Goal: Information Seeking & Learning: Learn about a topic

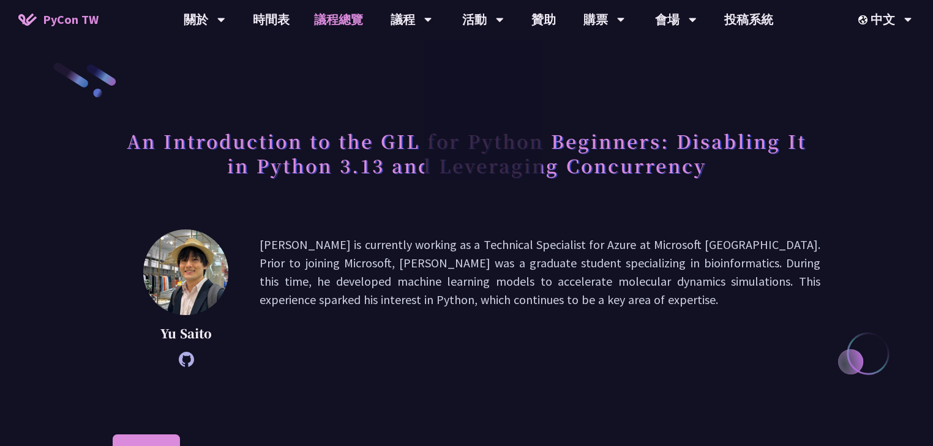
click at [357, 31] on link "議程總覽" at bounding box center [338, 19] width 73 height 39
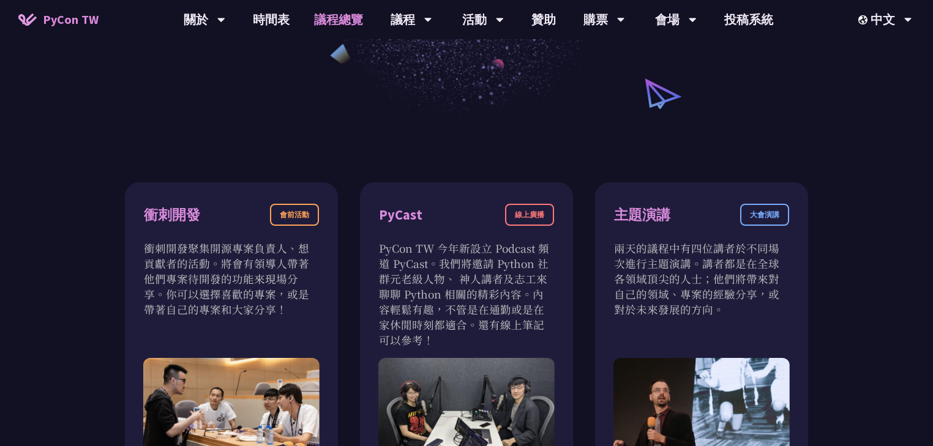
scroll to position [294, 0]
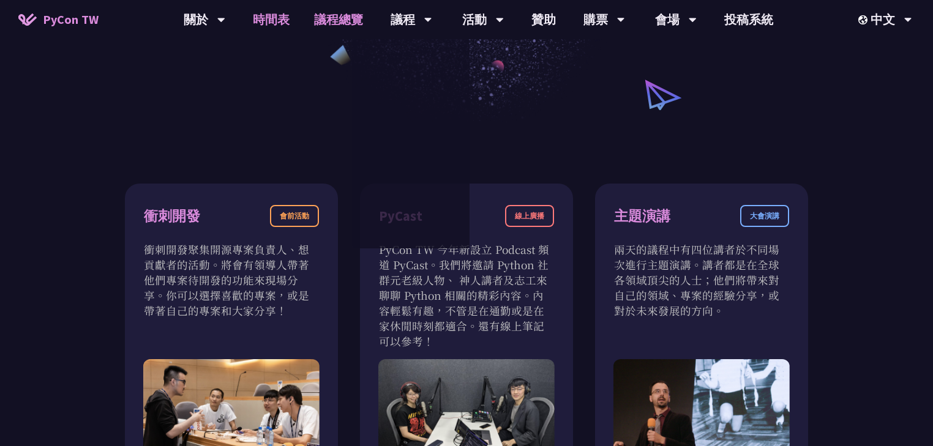
click at [269, 22] on link "時間表" at bounding box center [271, 19] width 61 height 39
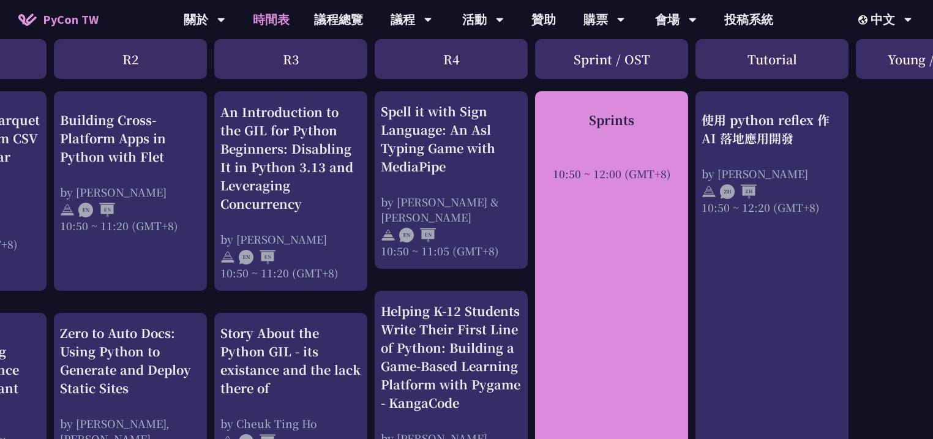
scroll to position [490, 279]
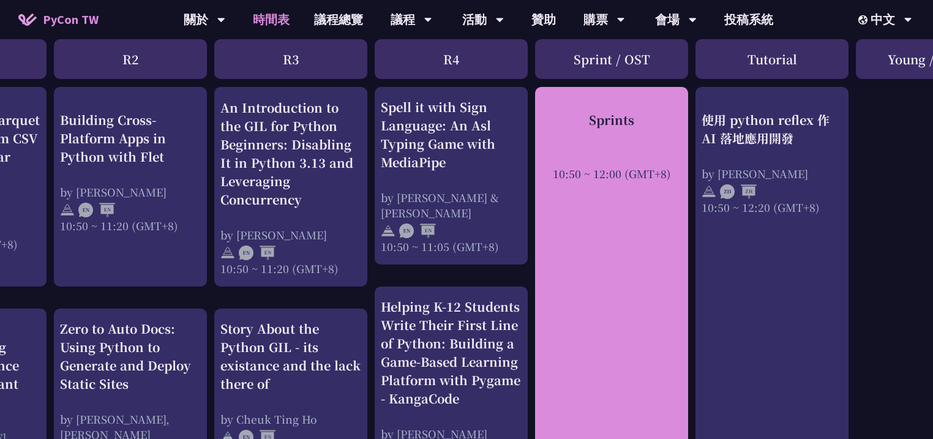
click at [633, 311] on div "Sprints 10:50 ~ 12:00 (GMT+8)" at bounding box center [611, 297] width 153 height 421
click at [585, 176] on div "10:50 ~ 12:00 (GMT+8)" at bounding box center [611, 172] width 141 height 15
click at [617, 113] on div "Sprints" at bounding box center [611, 119] width 141 height 18
click at [616, 118] on div "Sprints" at bounding box center [611, 119] width 141 height 18
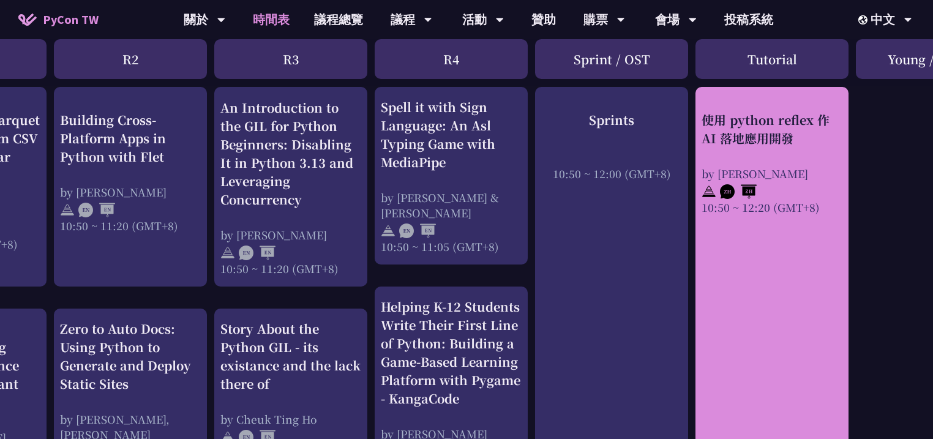
click at [719, 122] on div "使用 python reflex 作 AI 落地應用開發" at bounding box center [771, 128] width 141 height 37
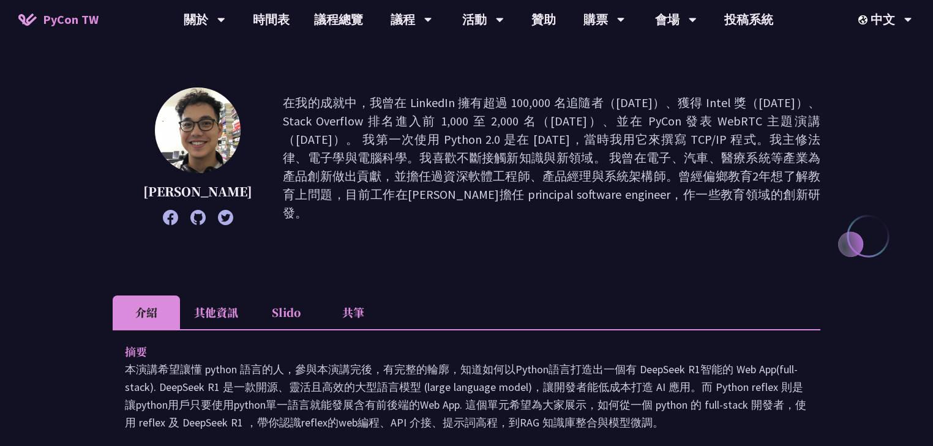
scroll to position [147, 0]
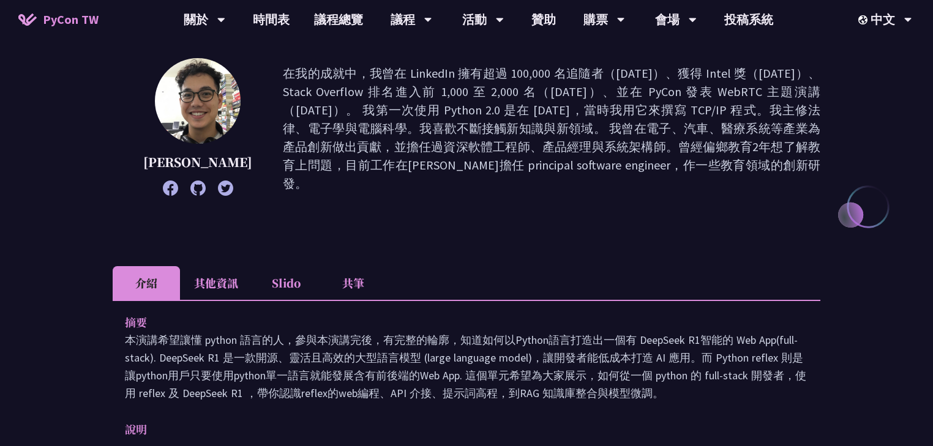
click at [190, 187] on icon at bounding box center [197, 188] width 15 height 15
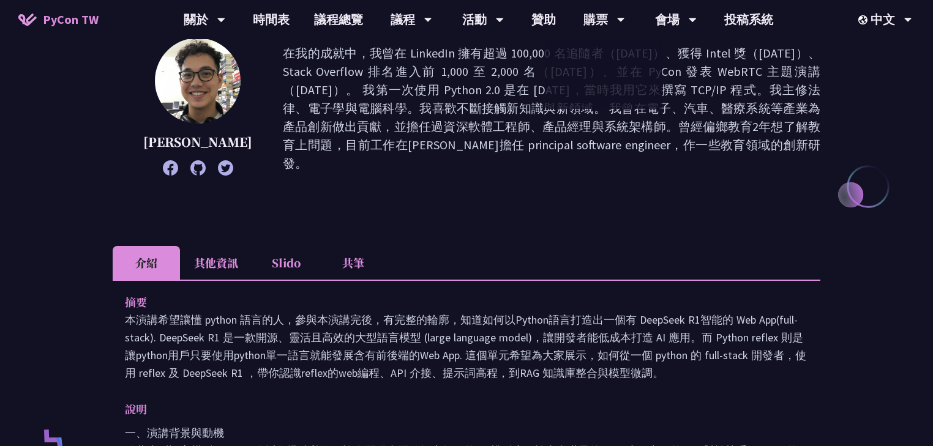
scroll to position [294, 0]
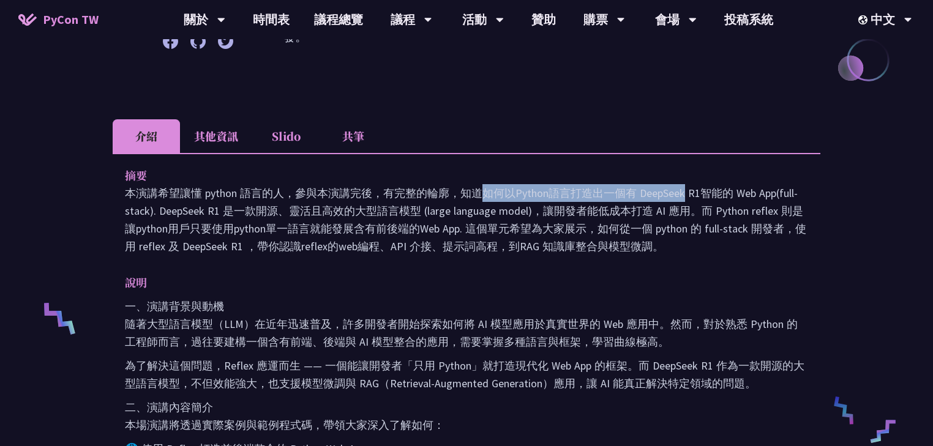
drag, startPoint x: 251, startPoint y: 189, endPoint x: 529, endPoint y: 196, distance: 277.9
click at [529, 196] on p "本演講希望讓懂 python 語言的人，參與本演講完後，有完整的輪廓，知道如何以Python語言打造出一個有 DeepSeek R1智能的 Web App(f…" at bounding box center [466, 219] width 683 height 71
drag, startPoint x: 180, startPoint y: 228, endPoint x: 764, endPoint y: 245, distance: 584.1
click at [764, 245] on p "本演講希望讓懂 python 語言的人，參與本演講完後，有完整的輪廓，知道如何以Python語言打造出一個有 DeepSeek R1智能的 Web App(f…" at bounding box center [466, 219] width 683 height 71
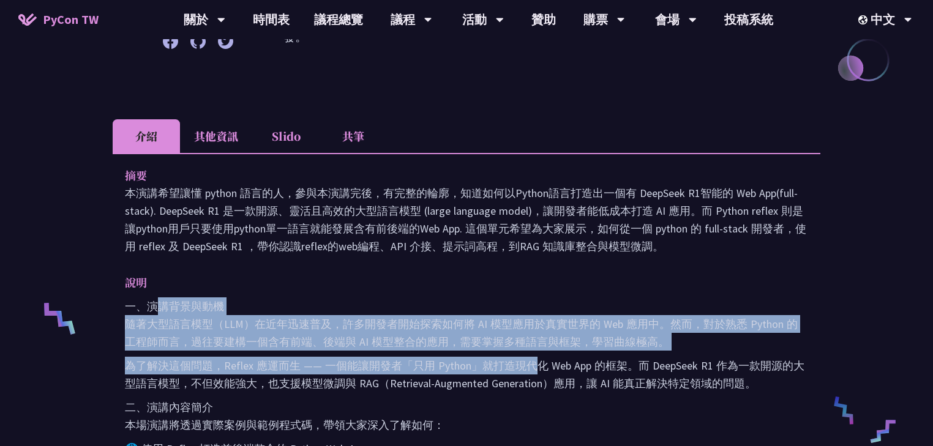
drag, startPoint x: 162, startPoint y: 303, endPoint x: 565, endPoint y: 357, distance: 407.0
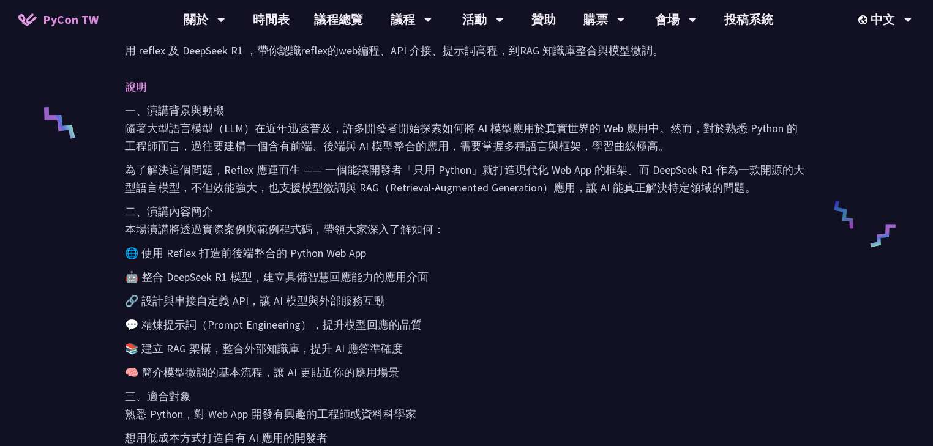
click at [293, 240] on div "一、演講背景與動機 隨著大型語言模型（LLM）在近年迅速普及，許多開發者開始探索如何將 AI 模型應用於真實世界的 Web 應用中。然而，對於熟悉 Pytho…" at bounding box center [466, 355] width 683 height 506
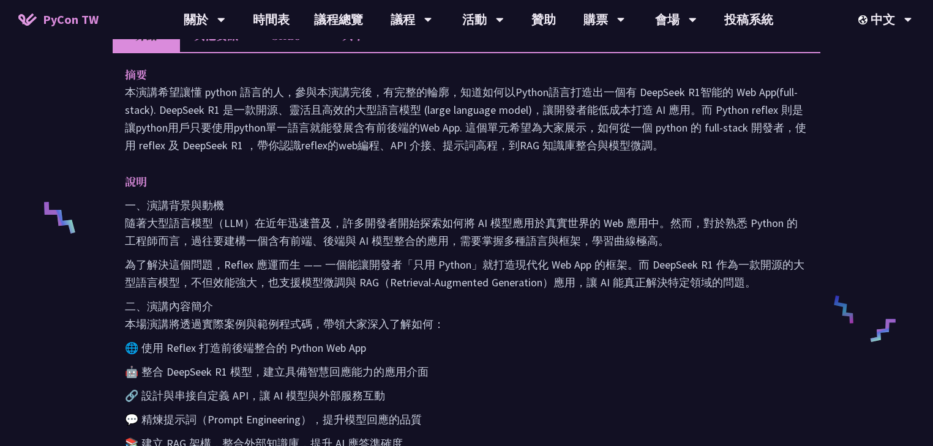
scroll to position [392, 0]
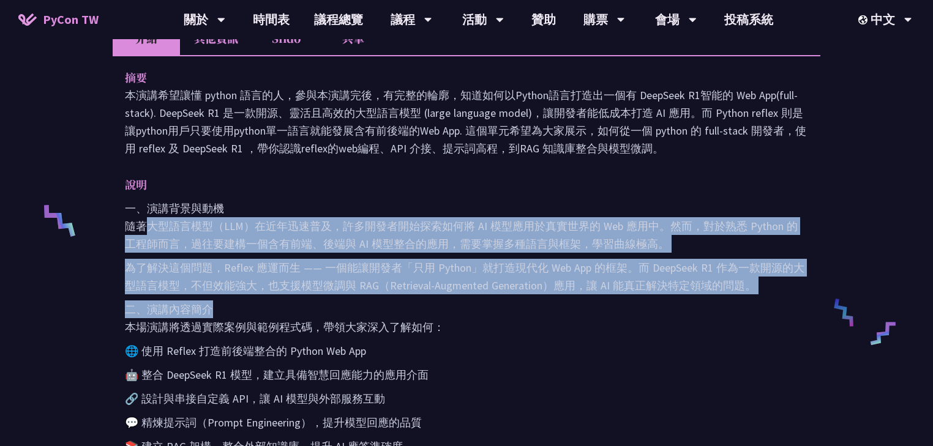
drag, startPoint x: 147, startPoint y: 226, endPoint x: 414, endPoint y: 321, distance: 283.2
click at [406, 310] on div "一、演講背景與動機 隨著大型語言模型（LLM）在近年迅速普及，許多開發者開始探索如何將 AI 模型應用於真實世界的 Web 應用中。然而，對於熟悉 Pytho…" at bounding box center [466, 453] width 683 height 506
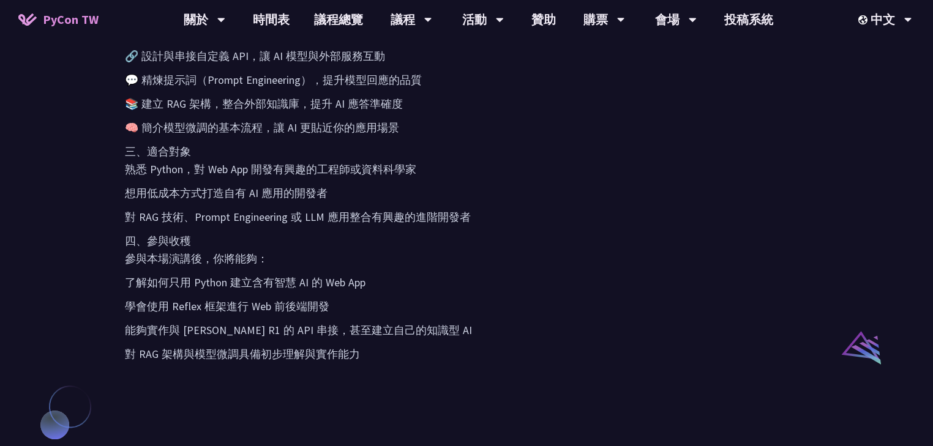
scroll to position [783, 0]
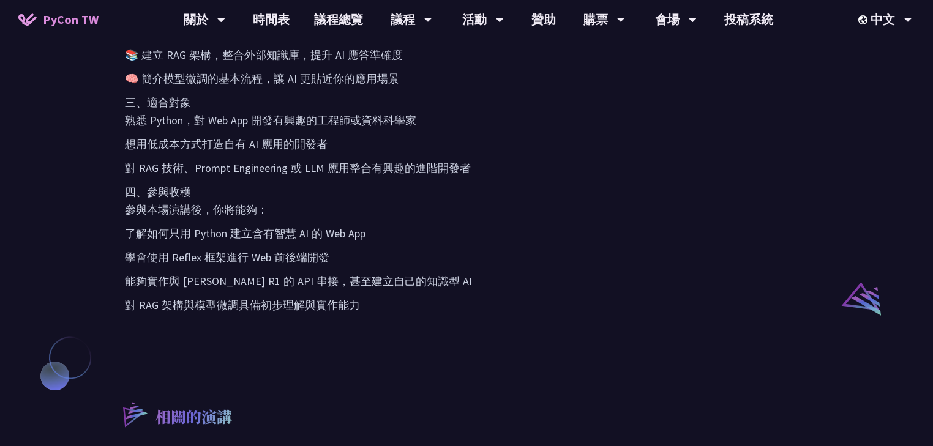
click at [425, 326] on div "摘要 本演講希望讓懂 python 語言的人，參與本演講完後，有完整的輪廓，知道如何以Python語言打造出一個有 DeepSeek R1智能的 Web Ap…" at bounding box center [466, 3] width 707 height 681
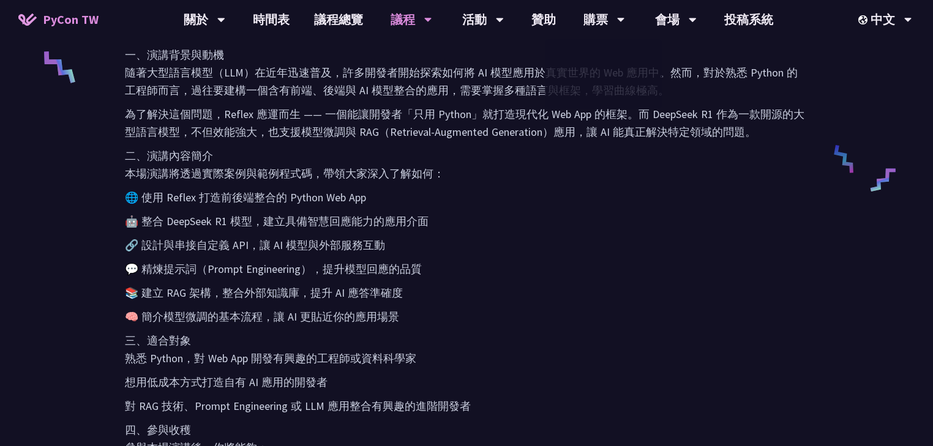
scroll to position [539, 0]
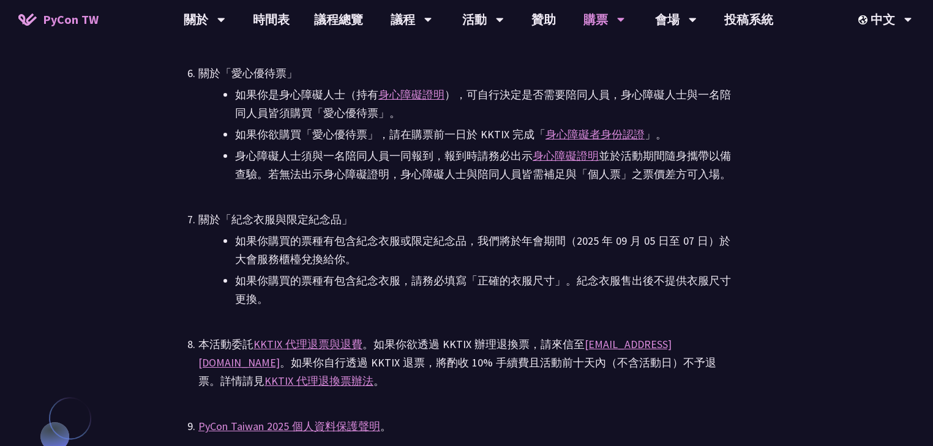
scroll to position [2673, 0]
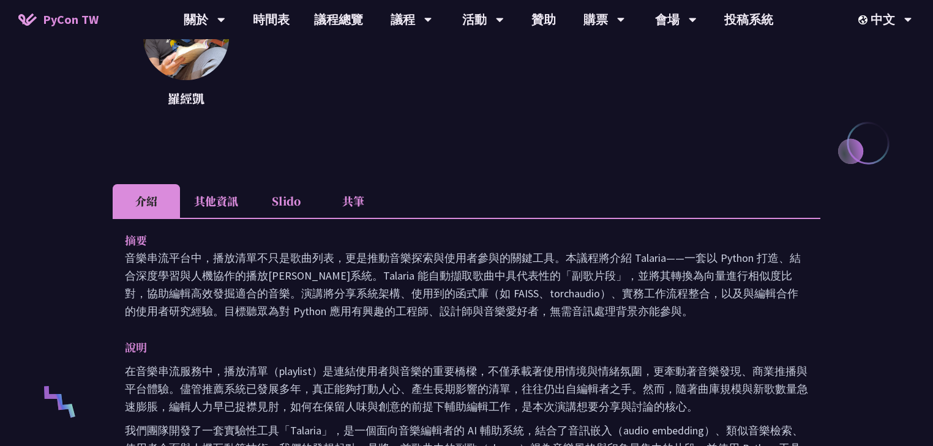
scroll to position [147, 0]
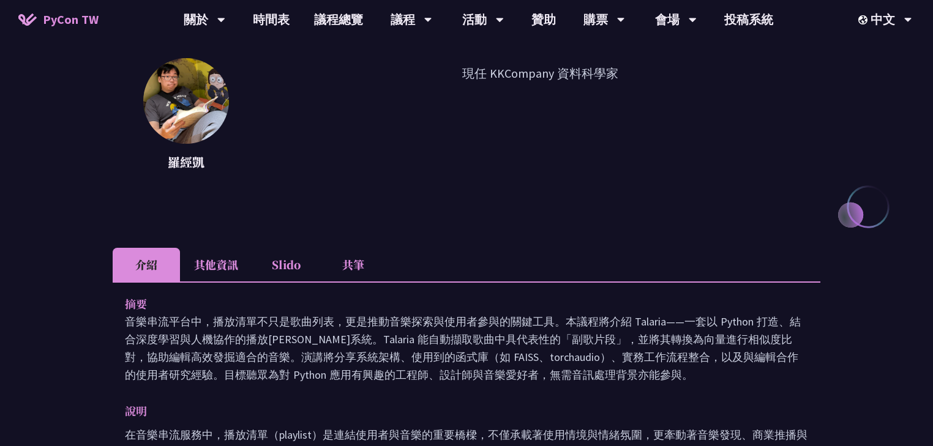
click at [235, 267] on li "其他資訊" at bounding box center [216, 265] width 72 height 34
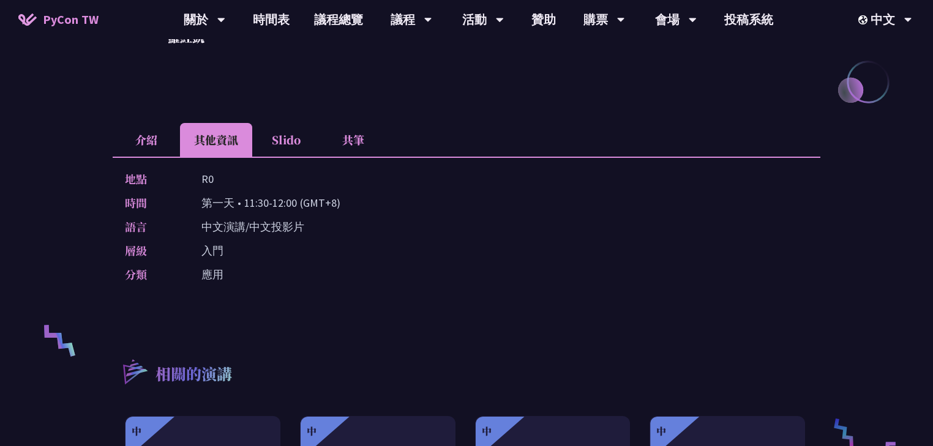
scroll to position [294, 0]
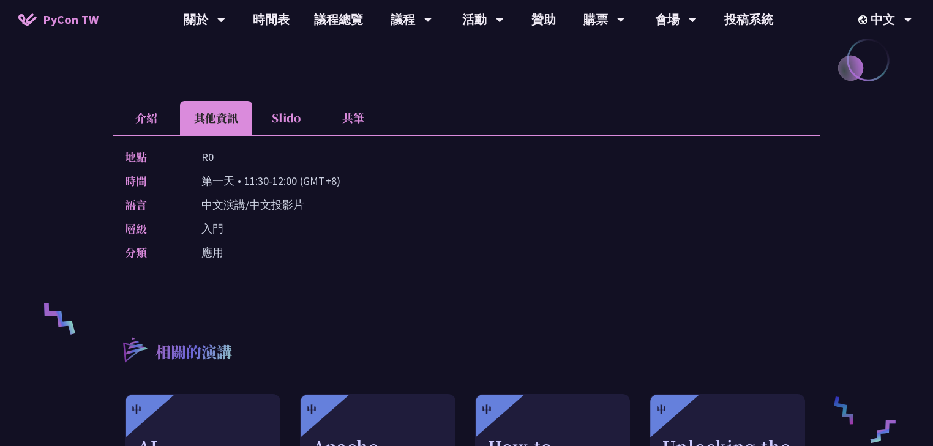
click at [281, 127] on li "Slido" at bounding box center [285, 118] width 67 height 34
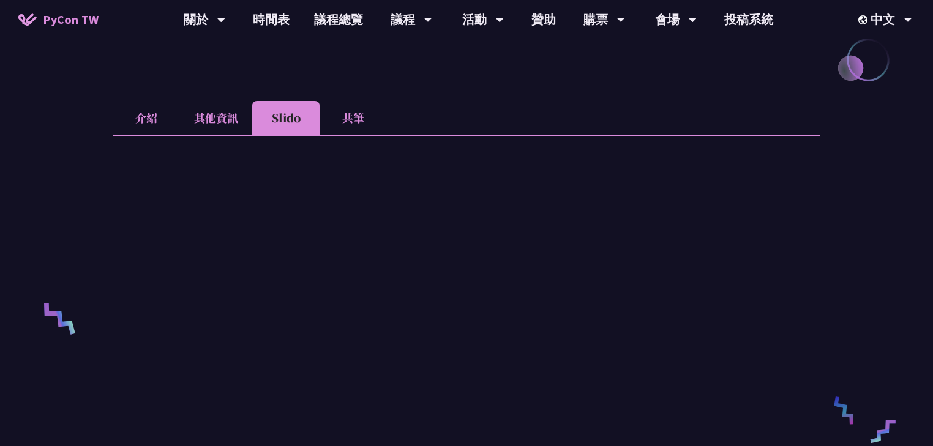
click at [367, 113] on li "共筆" at bounding box center [352, 118] width 67 height 34
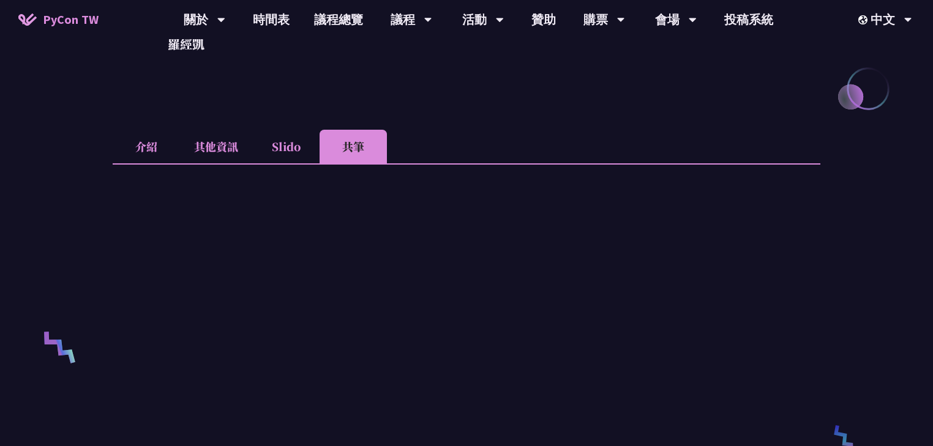
scroll to position [245, 0]
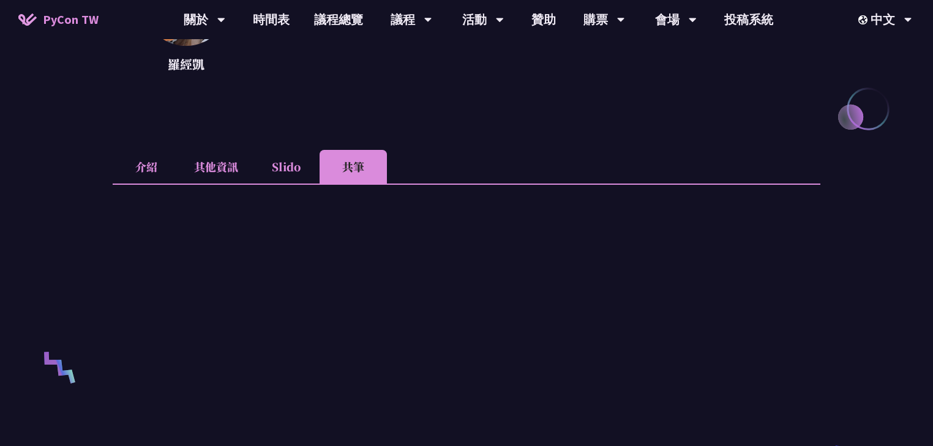
click at [149, 168] on li "介紹" at bounding box center [146, 167] width 67 height 34
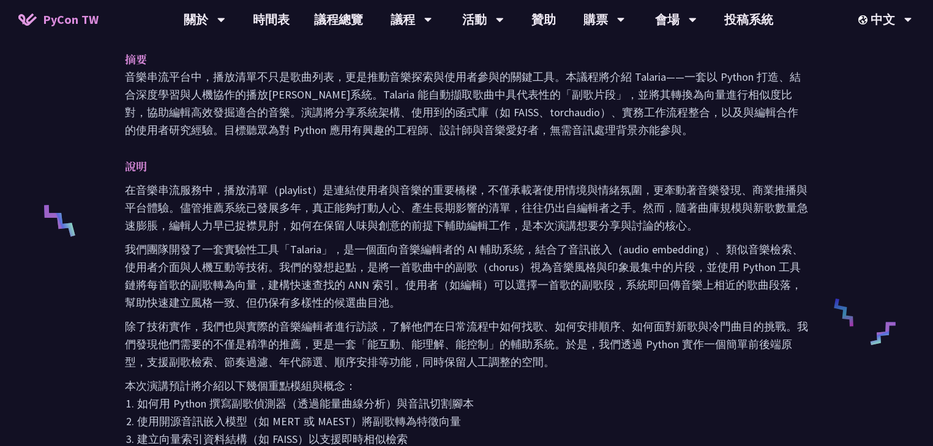
click at [259, 341] on p "除了技術實作，我們也與實際的音樂編輯者進行訪談，了解他們在日常流程中如何找歌、如何安排順序、如何面對新歌與冷門曲目的挑戰。我們發現他們需要的不僅是精準的推薦，…" at bounding box center [466, 344] width 683 height 53
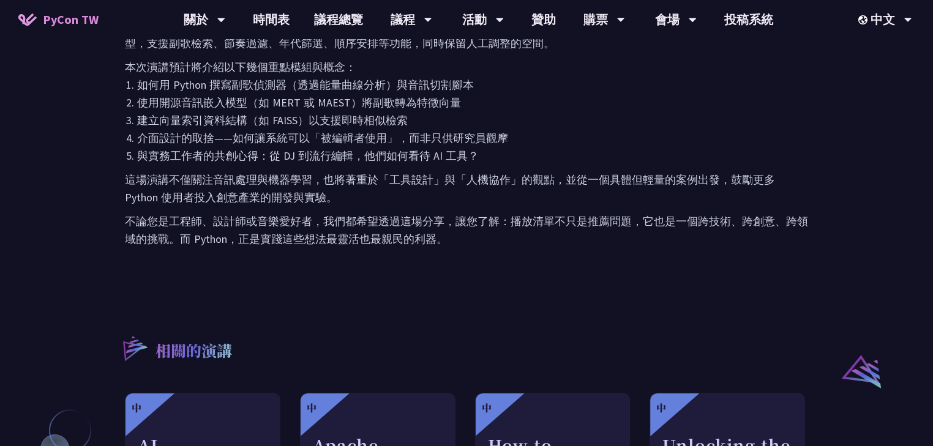
scroll to position [685, 0]
